Goal: Task Accomplishment & Management: Complete application form

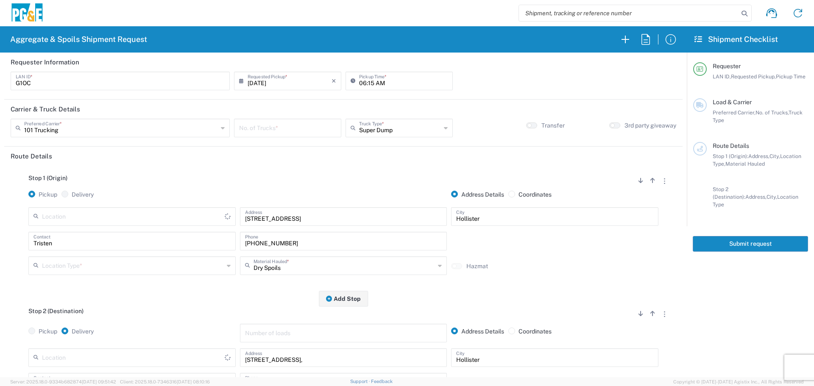
click at [108, 83] on input "G1OC" at bounding box center [120, 80] width 209 height 15
type input "Hollister Yard"
drag, startPoint x: 108, startPoint y: 83, endPoint x: 0, endPoint y: 99, distance: 109.1
click at [0, 99] on form "Requester Information G1OC LAN ID * 09/02/2025 × Requested Pickup * Cancel Appl…" at bounding box center [343, 215] width 687 height 325
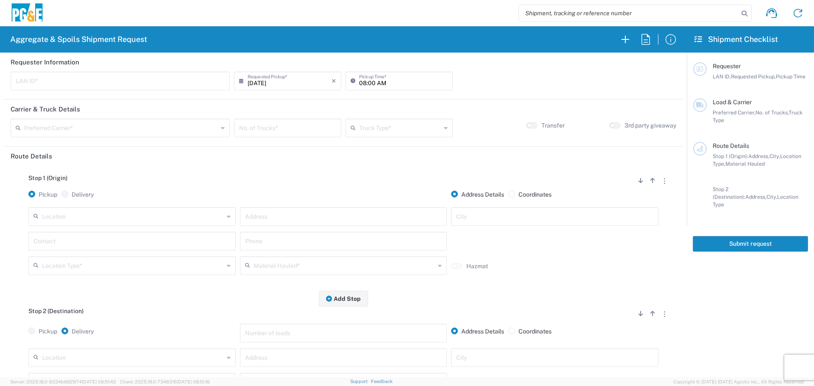
click at [91, 83] on input "text" at bounding box center [120, 80] width 209 height 15
type input "LXRJ"
click at [359, 80] on input "08:00 AM" at bounding box center [403, 80] width 89 height 15
type input "05:30 AM"
click at [104, 125] on input "text" at bounding box center [121, 127] width 194 height 15
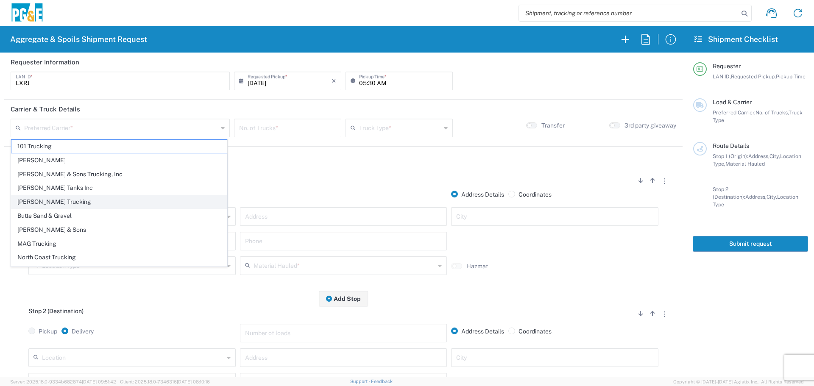
click at [78, 205] on span "[PERSON_NAME] Trucking" at bounding box center [118, 201] width 215 height 13
type input "[PERSON_NAME] Trucking"
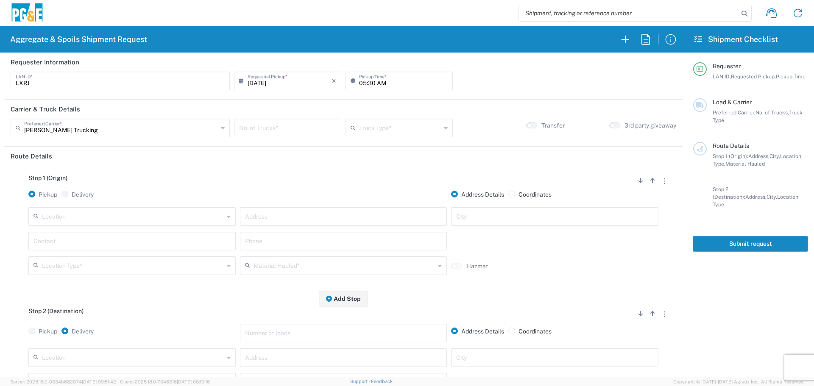
click at [281, 124] on input "number" at bounding box center [287, 127] width 97 height 15
type input "12"
click at [394, 128] on input "text" at bounding box center [400, 127] width 82 height 15
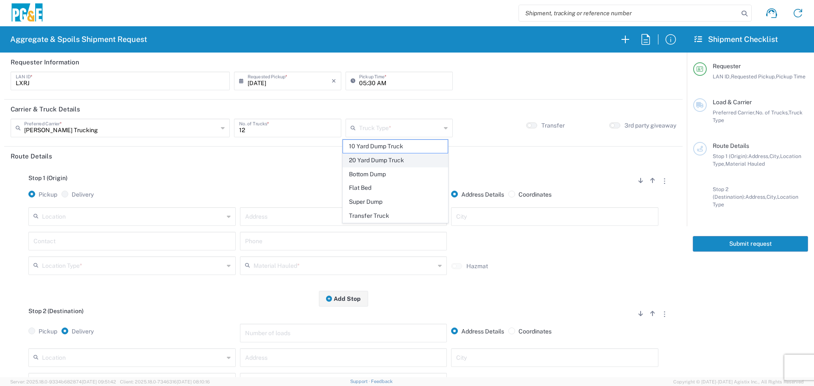
click at [393, 163] on span "20 Yard Dump Truck" at bounding box center [395, 160] width 105 height 13
type input "20 Yard Dump Truck"
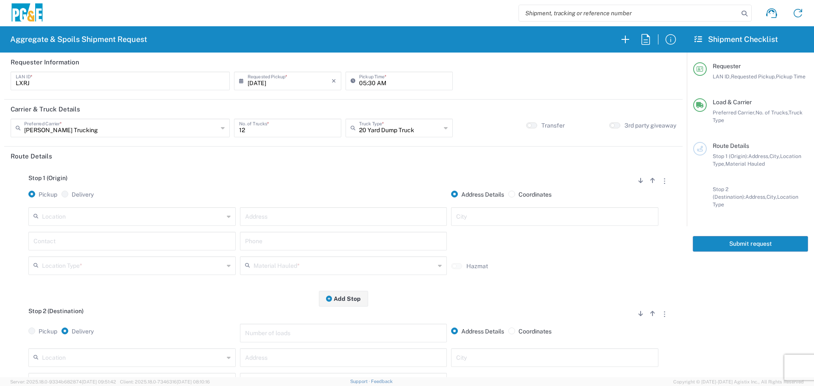
click at [95, 214] on input "text" at bounding box center [133, 216] width 182 height 15
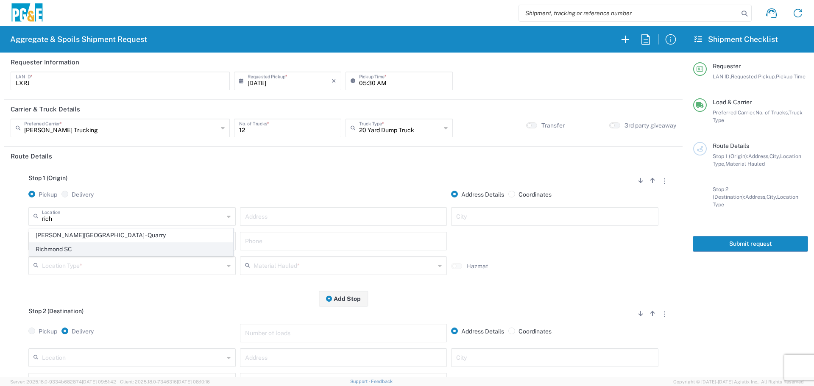
click at [65, 244] on span "Richmond SC" at bounding box center [131, 249] width 203 height 13
type input "Richmond SC"
type input "[STREET_ADDRESS]"
type input "[GEOGRAPHIC_DATA]"
type input "Business No Loading Dock"
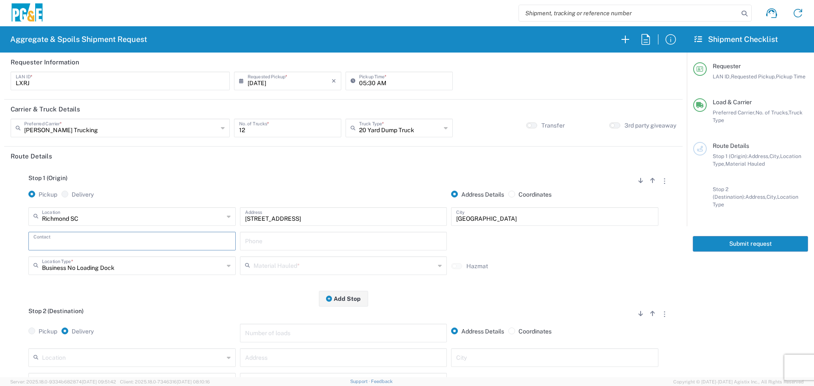
click at [141, 246] on input "text" at bounding box center [131, 240] width 197 height 15
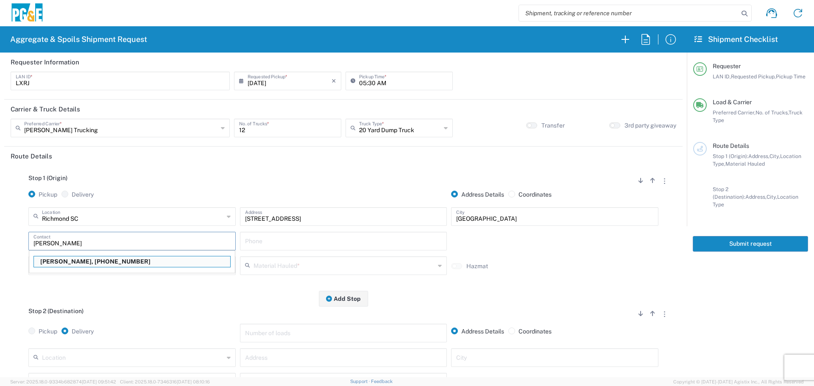
type input "[PERSON_NAME]"
type input "[PHONE_NUMBER]"
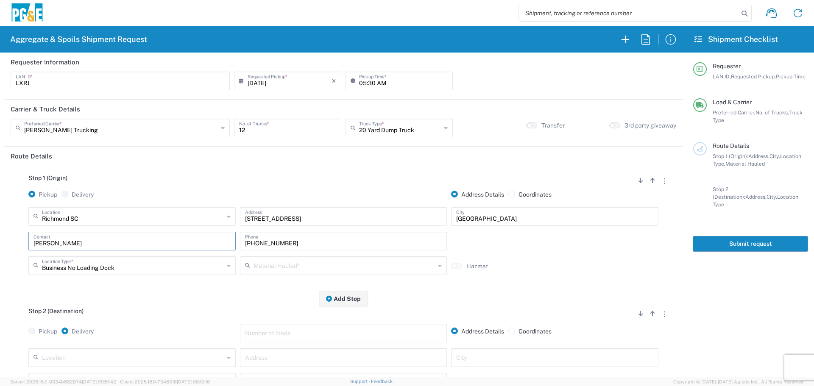
type input "[PERSON_NAME]"
click at [356, 274] on div "Material Hauled *" at bounding box center [343, 265] width 207 height 19
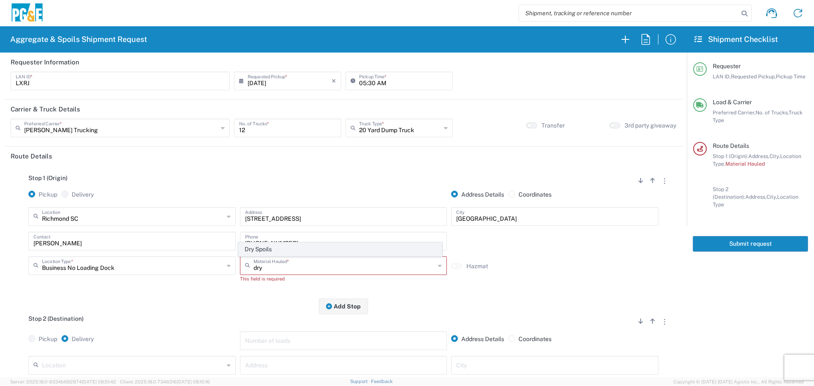
click at [350, 248] on span "Dry Spoils" at bounding box center [340, 249] width 203 height 13
type input "Dry Spoils"
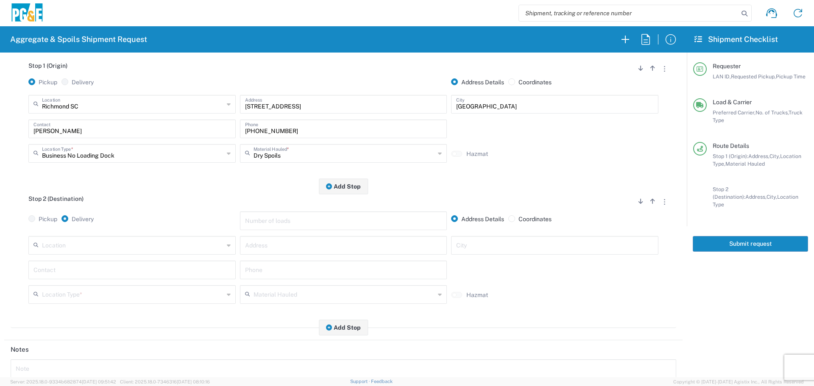
scroll to position [170, 0]
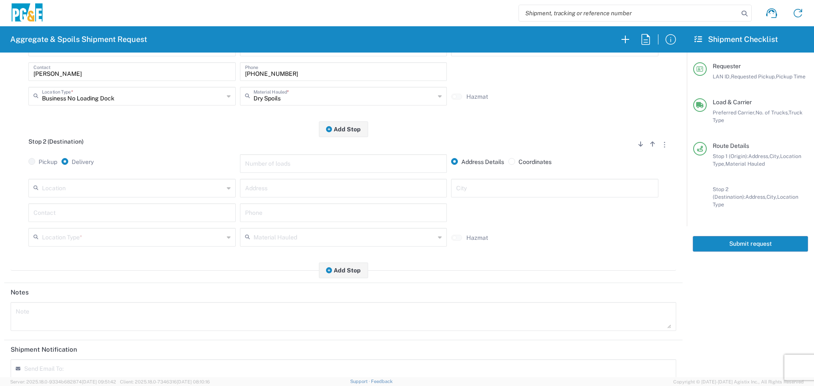
click at [178, 195] on input "text" at bounding box center [133, 187] width 182 height 15
click at [165, 206] on span "[PERSON_NAME][GEOGRAPHIC_DATA] - Landfill Class II - Milpitas" at bounding box center [131, 207] width 203 height 13
type input "[PERSON_NAME][GEOGRAPHIC_DATA] - Landfill Class II - Milpitas"
type input "[STREET_ADDRESS][PERSON_NAME]"
type input "Milpitas"
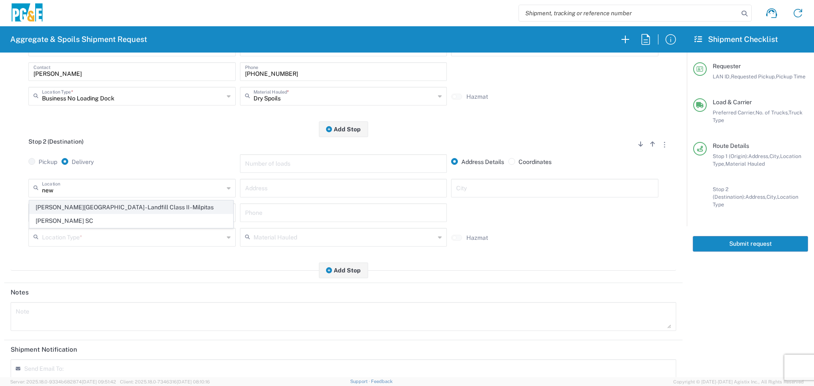
type input "Landfill"
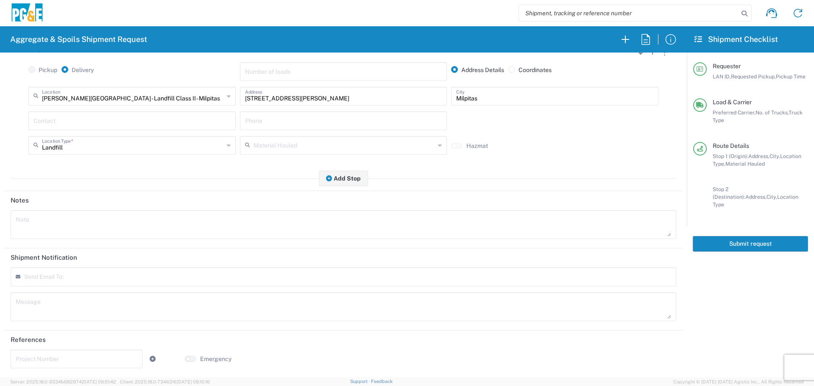
scroll to position [263, 0]
click at [103, 283] on form at bounding box center [65, 279] width 83 height 8
type input "[EMAIL_ADDRESS][DOMAIN_NAME]"
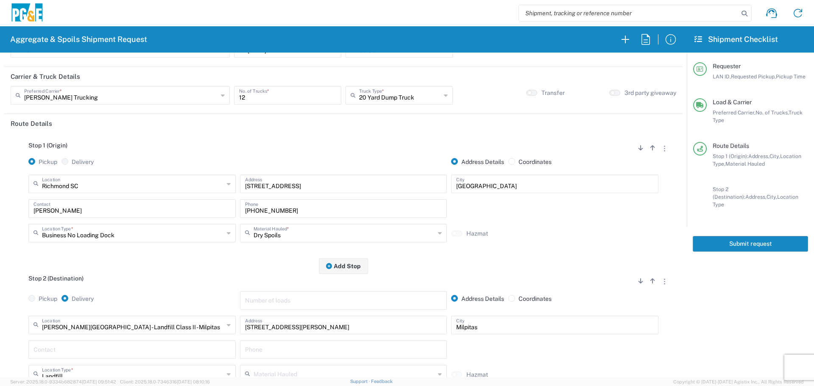
scroll to position [0, 0]
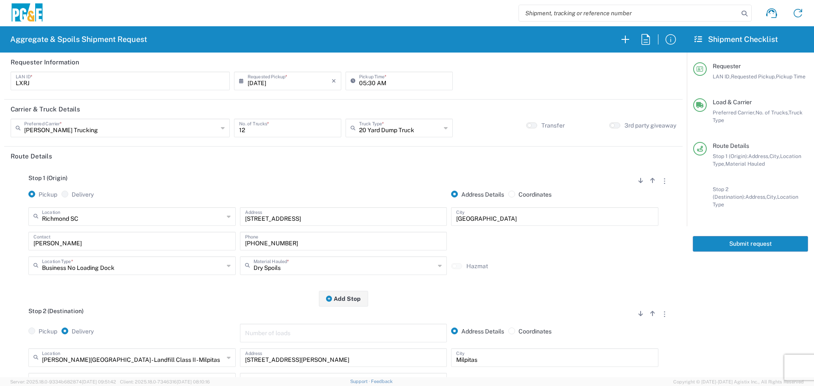
click at [771, 236] on button "Submit request" at bounding box center [750, 244] width 115 height 16
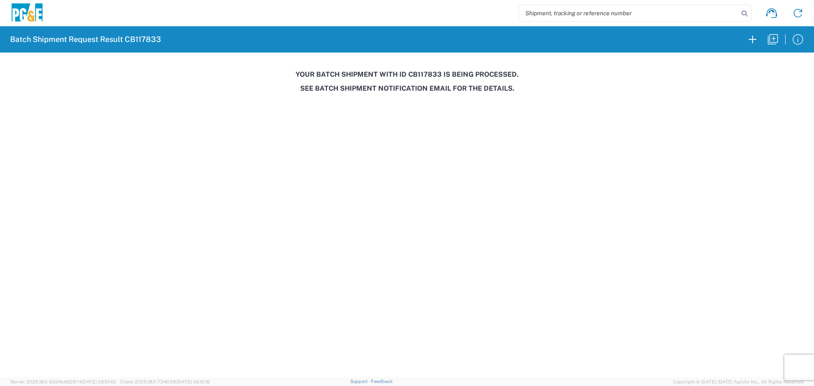
click at [423, 72] on h3 "Your batch shipment with id CB117833 is being processed." at bounding box center [407, 74] width 802 height 8
copy h3 "CB117833"
